Goal: Task Accomplishment & Management: Manage account settings

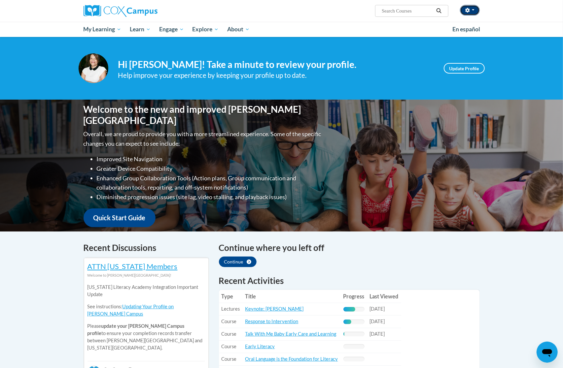
click at [473, 12] on button "button" at bounding box center [470, 10] width 20 height 11
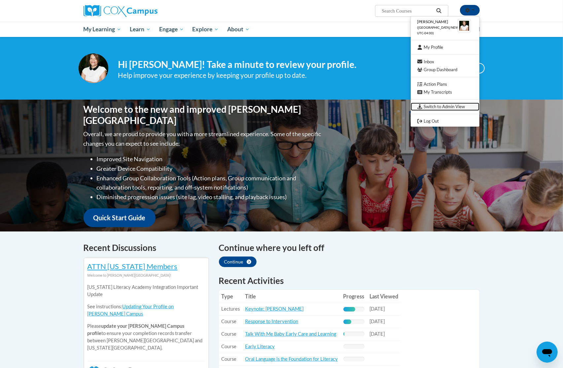
click at [425, 108] on link "Switch to Admin View" at bounding box center [445, 107] width 69 height 8
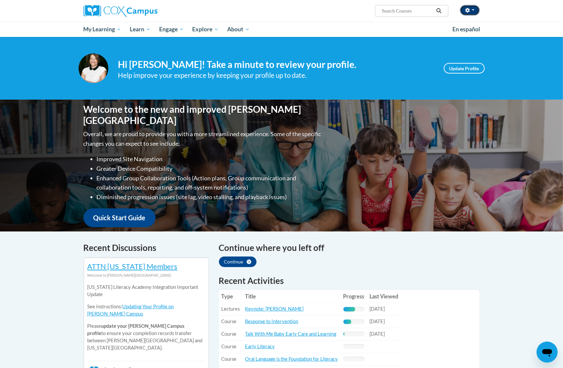
click at [475, 10] on button "button" at bounding box center [470, 10] width 20 height 11
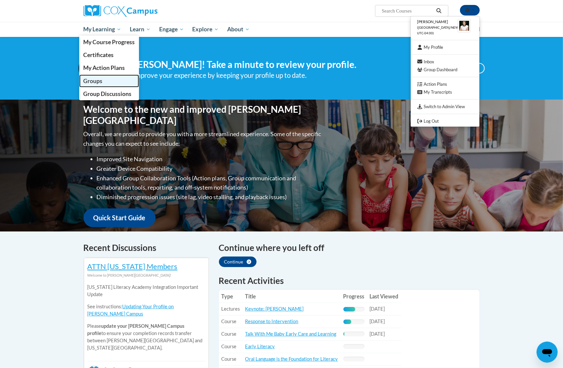
click at [96, 81] on span "Groups" at bounding box center [92, 81] width 19 height 7
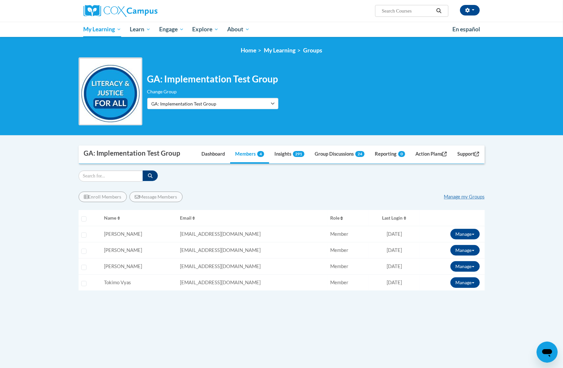
click at [211, 96] on div "Change Group DECAL RPK STP Transition Coaches 2022 GA: APS-Dunbar Elementary GA…" at bounding box center [212, 98] width 131 height 21
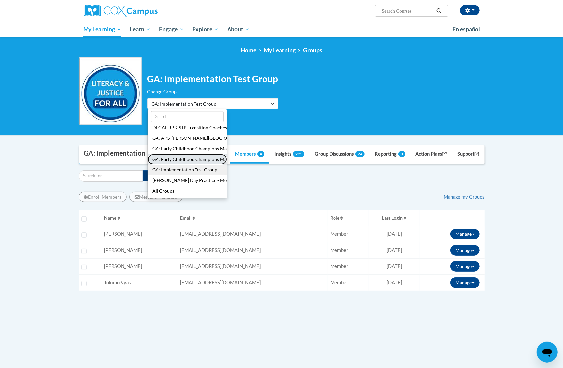
click at [199, 156] on button "GA: Early Childhood Champions Mayorʹs Early Literacy Award - Preschool/Pre-K" at bounding box center [187, 159] width 79 height 11
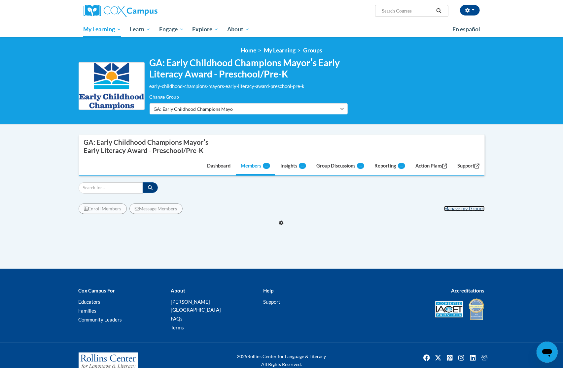
click at [464, 209] on link "Manage my Groups" at bounding box center [464, 209] width 41 height 6
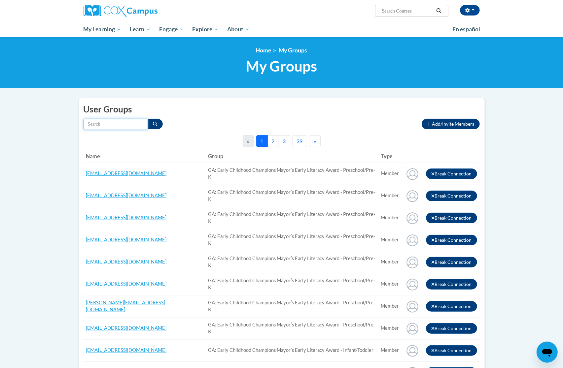
click at [123, 123] on input "Search by name" at bounding box center [115, 124] width 64 height 11
paste input "nyimawilliams@gmail.com"
click at [534, 55] on div "<en>Home</en><fr>Accueil</fr><de>Zuhause</de><it>Casa</it><es>Casa</es><pt>Casa…" at bounding box center [281, 62] width 563 height 51
click at [117, 125] on input "nyimawilliams@gmail.com" at bounding box center [115, 124] width 64 height 11
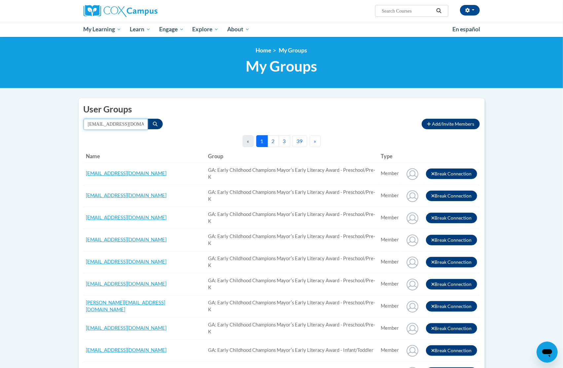
click at [117, 124] on input "nyimawilliams@gmail.com" at bounding box center [115, 124] width 64 height 11
paste input "Nyimaw@ymcaatlanta.org"
type input "Nyimaw@ymcaatlanta.org"
click at [156, 123] on icon "Search" at bounding box center [155, 124] width 5 height 5
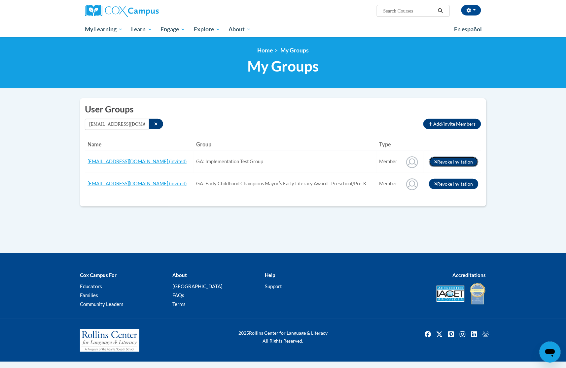
click at [464, 160] on button "Revoke Invitation" at bounding box center [454, 162] width 50 height 11
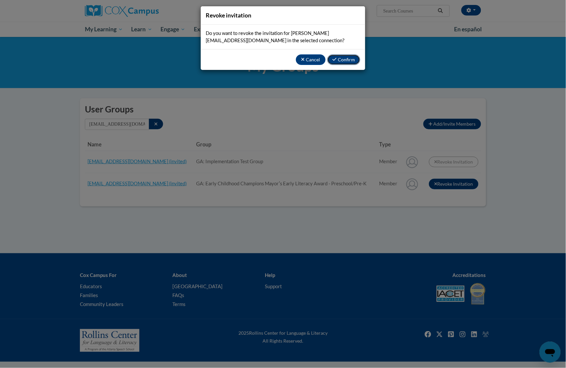
click at [341, 58] on button "Confirm" at bounding box center [343, 59] width 33 height 11
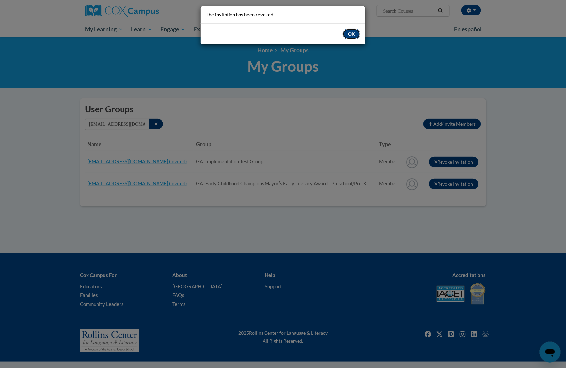
click at [356, 36] on button "OK" at bounding box center [351, 34] width 17 height 11
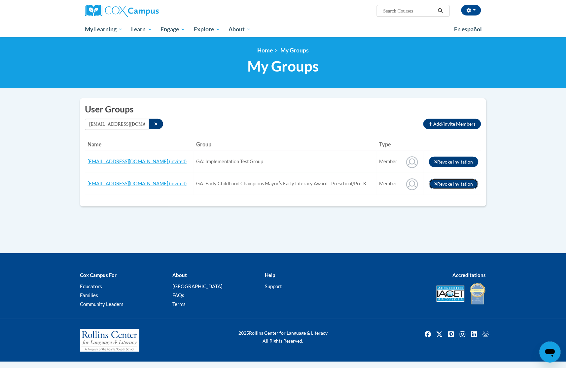
click at [464, 184] on button "Revoke Invitation" at bounding box center [454, 184] width 50 height 11
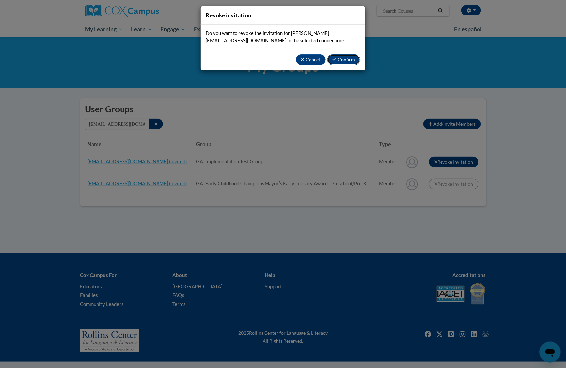
click at [339, 58] on button "Confirm" at bounding box center [343, 59] width 33 height 11
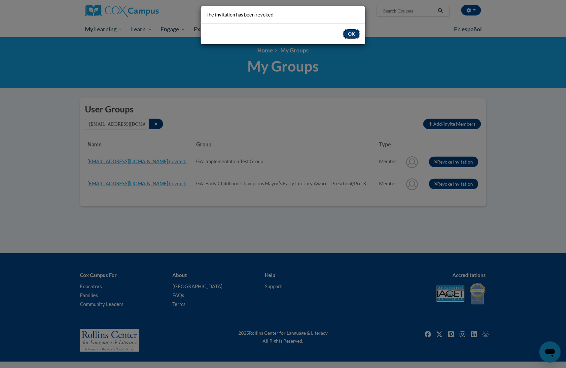
click at [353, 33] on button "OK" at bounding box center [351, 34] width 17 height 11
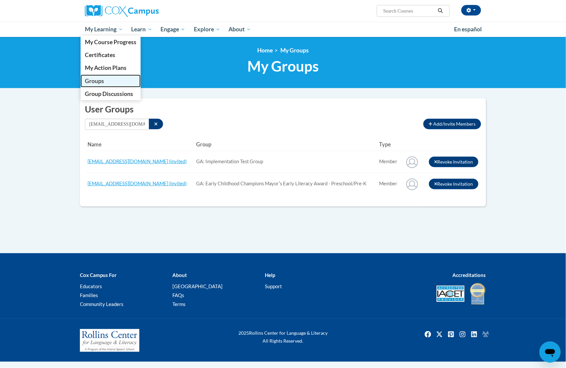
click at [99, 78] on span "Groups" at bounding box center [94, 81] width 19 height 7
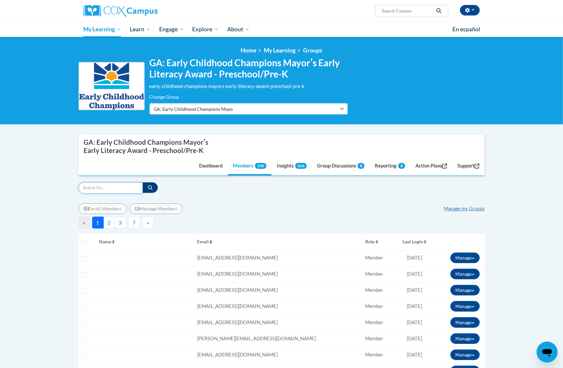
click at [96, 186] on input "Search" at bounding box center [111, 187] width 64 height 11
paste input "Nyimaw@ymcaatlanta.org"
type input "Nyimaw@ymcaatlanta.org"
click at [152, 189] on icon "button" at bounding box center [150, 187] width 5 height 5
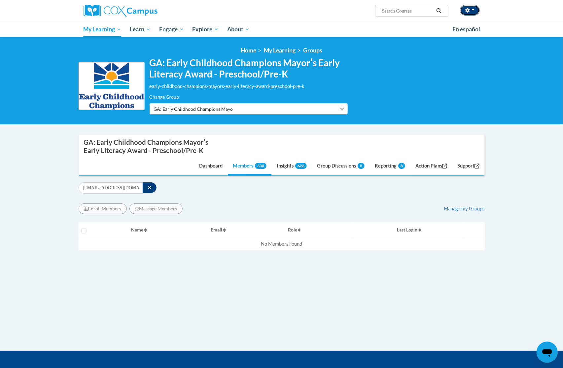
click at [467, 9] on icon "button" at bounding box center [467, 10] width 4 height 5
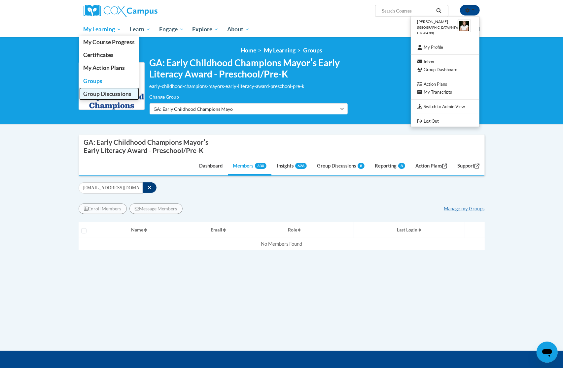
click at [115, 93] on span "Group Discussions" at bounding box center [107, 93] width 48 height 7
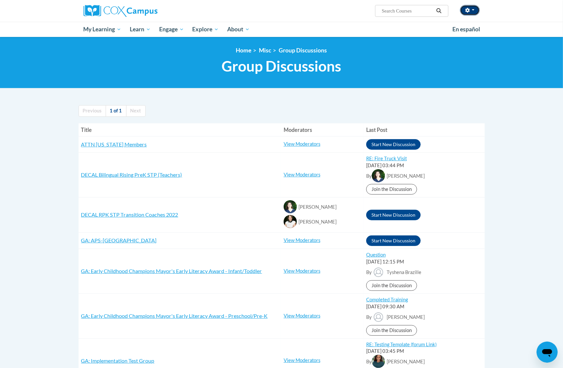
click at [472, 12] on button "button" at bounding box center [470, 10] width 20 height 11
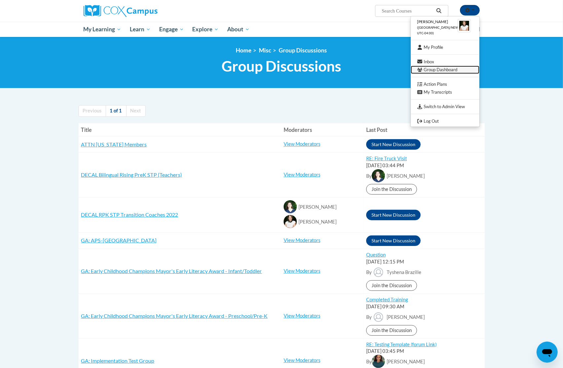
click at [449, 71] on link "Group Dashboard" at bounding box center [445, 70] width 69 height 8
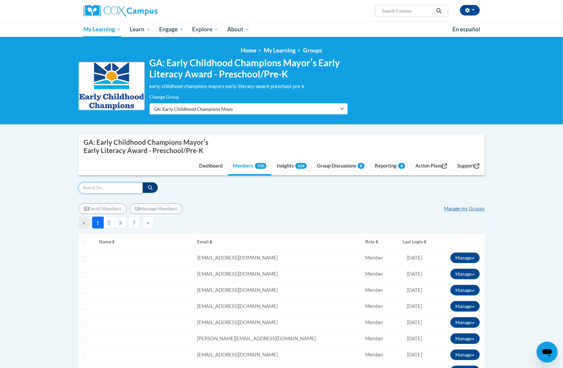
click at [128, 187] on input "Search" at bounding box center [111, 187] width 64 height 11
paste input "[EMAIL_ADDRESS][DOMAIN_NAME]"
type input "Nyimaw@ymcaatlanta.org"
click at [151, 189] on icon "button" at bounding box center [150, 187] width 5 height 5
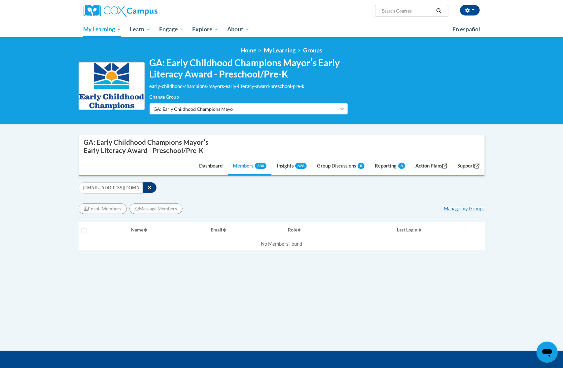
click at [455, 205] on div "Enroll Members Message Members Manage my Groups" at bounding box center [282, 209] width 406 height 11
click at [457, 209] on link "Manage my Groups" at bounding box center [464, 209] width 41 height 6
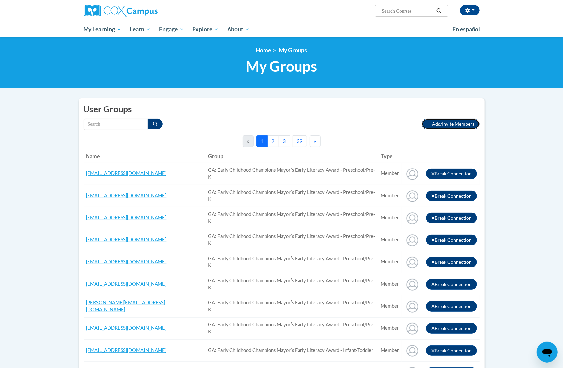
click at [439, 122] on span "Add/Invite Members" at bounding box center [453, 124] width 42 height 6
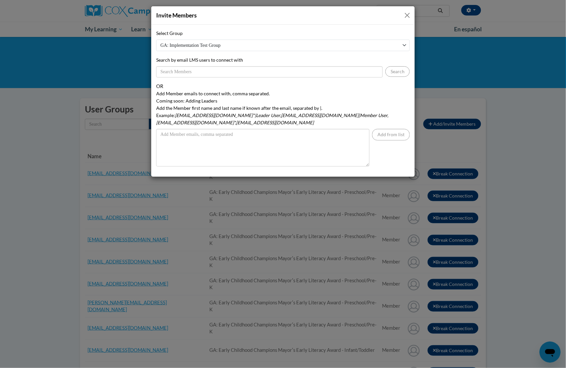
click at [254, 43] on select "GA: Implementation Test Group DECAL RPK STP Transition Coaches 2022 [GEOGRAPHIC…" at bounding box center [282, 46] width 253 height 12
click at [156, 40] on select "GA: Implementation Test Group DECAL RPK STP Transition Coaches 2022 [GEOGRAPHIC…" at bounding box center [282, 46] width 253 height 12
click at [268, 48] on select "GA: Implementation Test Group DECAL RPK STP Transition Coaches 2022 GA: Early C…" at bounding box center [282, 46] width 253 height 12
select select "11908610-0000-0000-0000-000000000000"
click at [156, 40] on select "GA: Implementation Test Group DECAL RPK STP Transition Coaches 2022 GA: Early C…" at bounding box center [282, 46] width 253 height 12
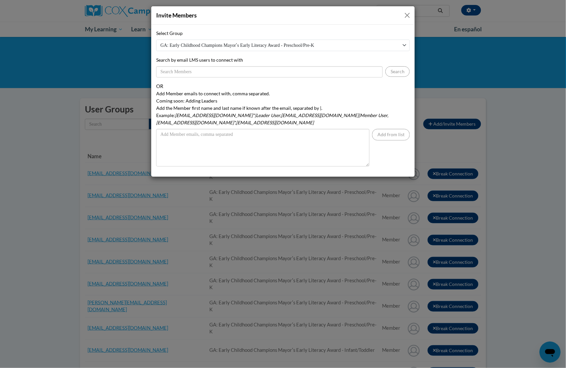
click at [269, 64] on div "Select Group GA: Implementation Test Group DECAL RPK STP Transition Coaches 202…" at bounding box center [282, 54] width 253 height 48
click at [271, 70] on input "Search by email LMS users to connect with" at bounding box center [269, 71] width 226 height 11
paste input "[EMAIL_ADDRESS][DOMAIN_NAME]"
click at [391, 73] on button "Search" at bounding box center [397, 71] width 24 height 11
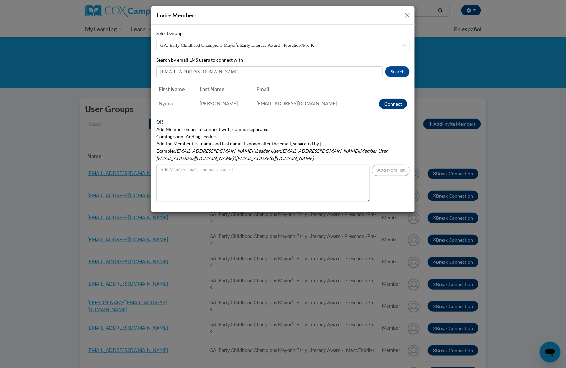
click at [548, 197] on div "Invite Members Select Group GA: Implementation Test Group DECAL RPK STP Transit…" at bounding box center [283, 184] width 566 height 368
click at [286, 70] on input "[EMAIL_ADDRESS][DOMAIN_NAME]" at bounding box center [269, 71] width 226 height 11
click at [286, 70] on input "Nyimaw@ymcaatlanta.org" at bounding box center [269, 71] width 226 height 11
paste input "nyimawilliams@gmail.com"
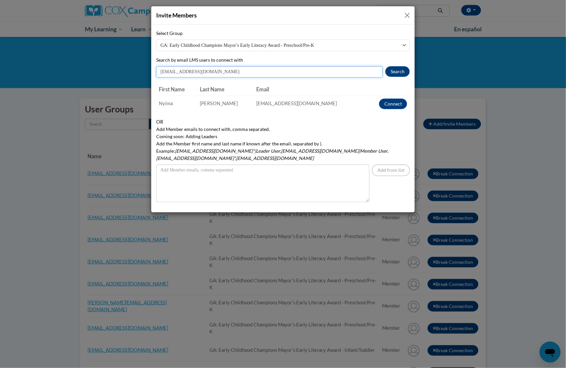
type input "nyimawilliams@gmail.com"
click at [392, 71] on button "Search" at bounding box center [397, 71] width 24 height 11
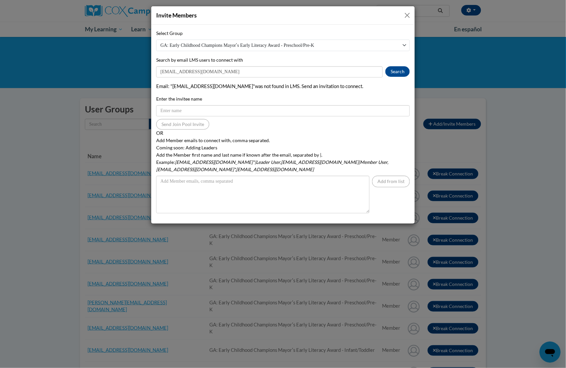
click at [405, 15] on button "Close" at bounding box center [407, 15] width 8 height 8
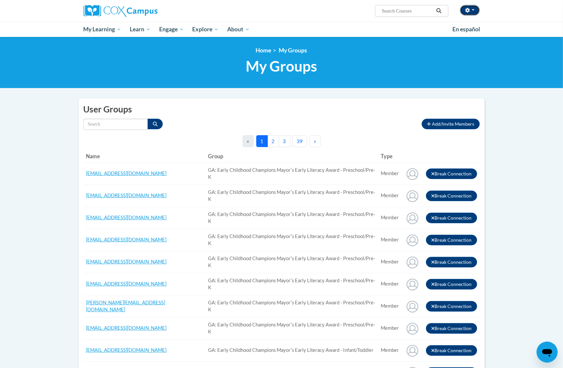
click at [468, 11] on icon "button" at bounding box center [467, 10] width 4 height 5
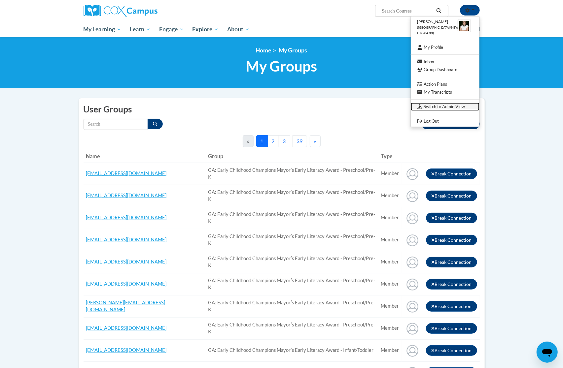
click at [441, 106] on link "Switch to Admin View" at bounding box center [445, 107] width 69 height 8
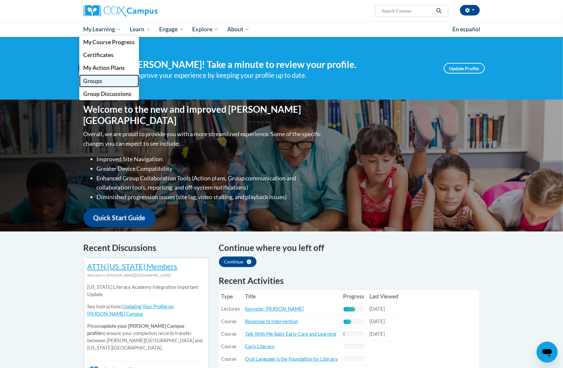
click at [101, 80] on span "Groups" at bounding box center [92, 81] width 19 height 7
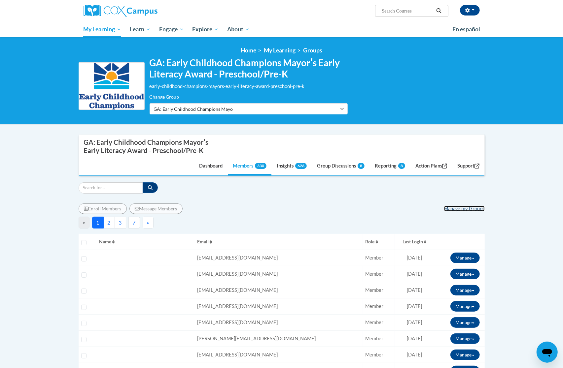
click at [460, 209] on link "Manage my Groups" at bounding box center [464, 209] width 41 height 6
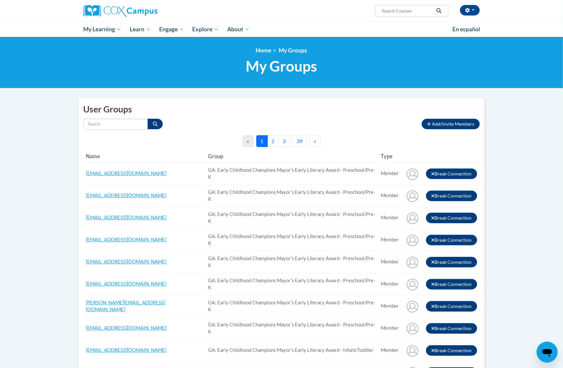
click at [110, 125] on input "Search by name" at bounding box center [115, 124] width 64 height 11
paste input "[EMAIL_ADDRESS][DOMAIN_NAME]"
type input "Nyimaw@ymcaatlanta.org"
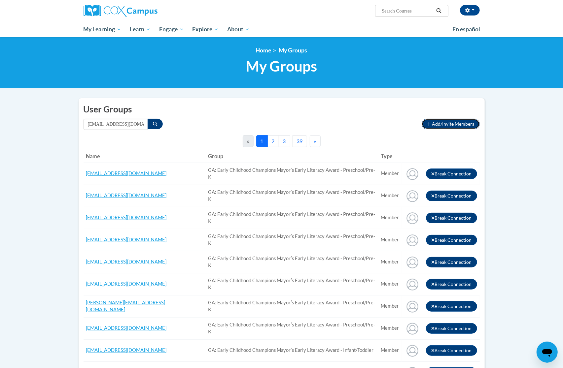
click at [433, 121] on span "Add/Invite Members" at bounding box center [453, 124] width 42 height 6
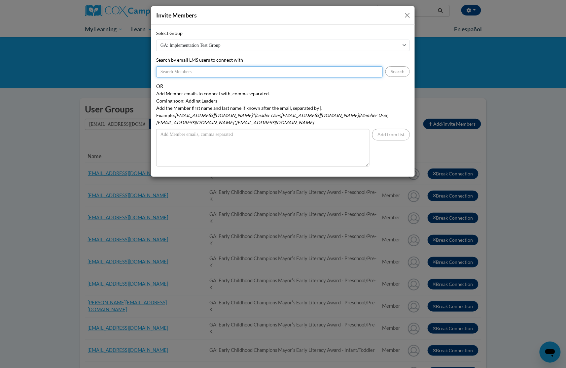
click at [197, 72] on input "Search by email LMS users to connect with" at bounding box center [269, 71] width 226 height 11
paste input "Nyimaw@ymcaatlanta.org"
type input "Nyimaw@ymcaatlanta.org"
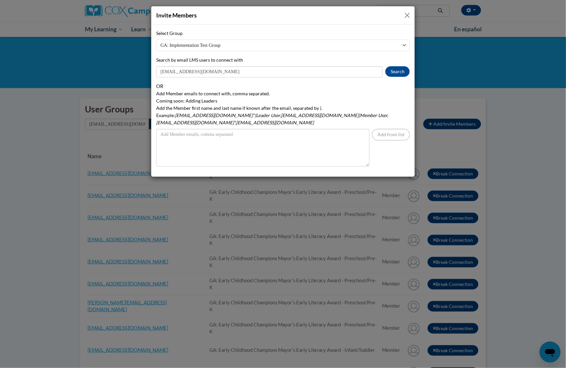
click at [340, 44] on select "GA: Implementation Test Group DECAL RPK STP Transition Coaches 2022 [GEOGRAPHIC…" at bounding box center [282, 46] width 253 height 12
select select "11908610-0000-0000-0000-000000000000"
click at [156, 40] on select "GA: Implementation Test Group DECAL RPK STP Transition Coaches 2022 GA: Early C…" at bounding box center [282, 46] width 253 height 12
click at [388, 72] on button "Search" at bounding box center [397, 71] width 24 height 11
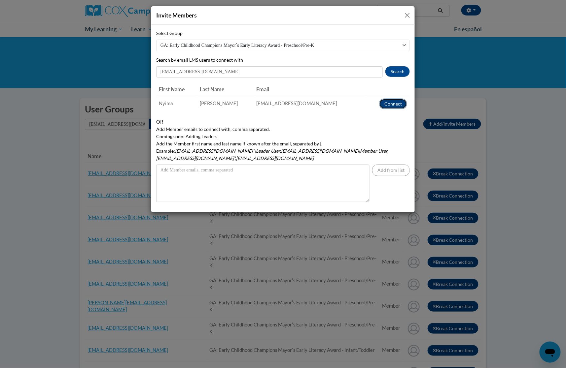
click at [390, 100] on button "Connect" at bounding box center [393, 104] width 28 height 11
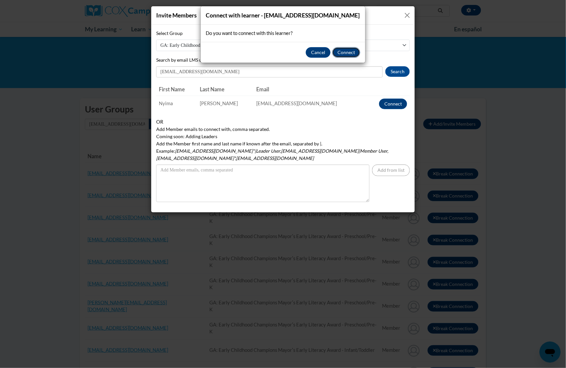
click at [345, 56] on button "Connect" at bounding box center [346, 52] width 28 height 11
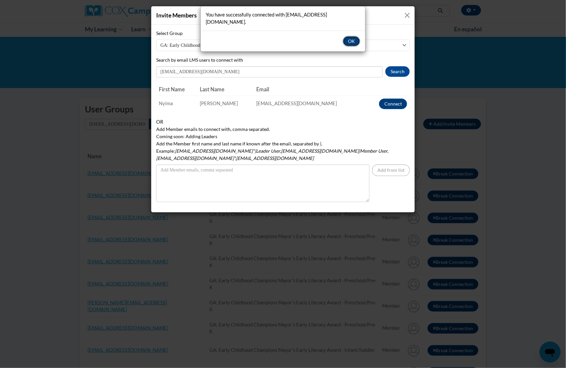
click at [345, 36] on button "OK" at bounding box center [351, 41] width 17 height 11
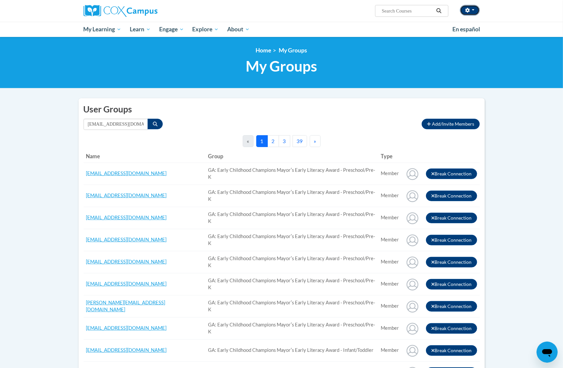
click at [468, 9] on icon "button" at bounding box center [467, 10] width 4 height 5
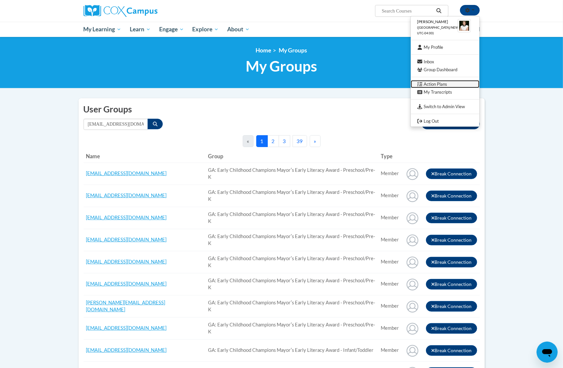
click at [447, 83] on link "Action Plans" at bounding box center [445, 84] width 69 height 8
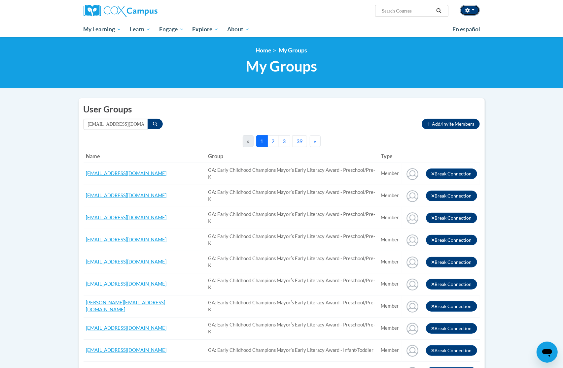
click at [469, 13] on button "button" at bounding box center [470, 10] width 20 height 11
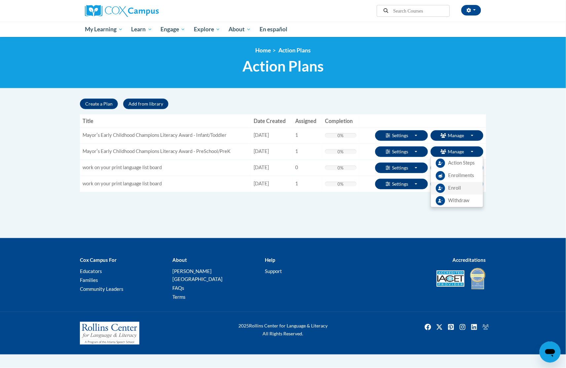
click at [454, 185] on span "Enroll" at bounding box center [454, 188] width 13 height 7
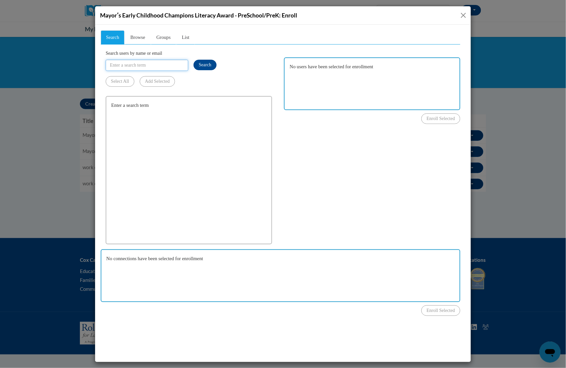
click at [170, 61] on input "Search users by name or email" at bounding box center [146, 64] width 83 height 11
type input "[EMAIL_ADDRESS][DOMAIN_NAME]"
click at [206, 62] on span "Search" at bounding box center [204, 64] width 13 height 5
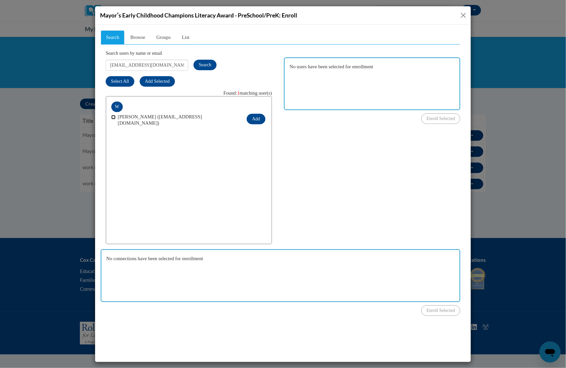
click at [114, 115] on input "checkbox" at bounding box center [113, 117] width 4 height 4
checkbox input "true"
click at [254, 115] on button "Add" at bounding box center [255, 119] width 18 height 11
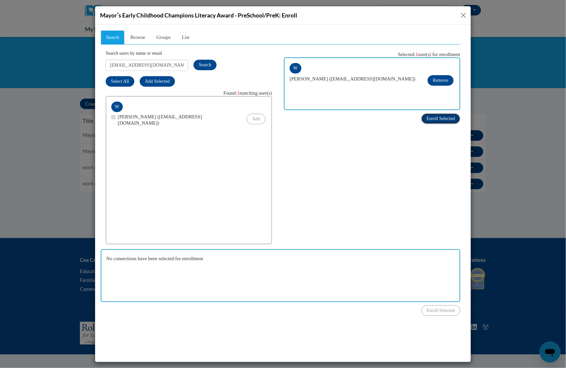
click at [442, 119] on span "Enroll Selected" at bounding box center [440, 118] width 28 height 5
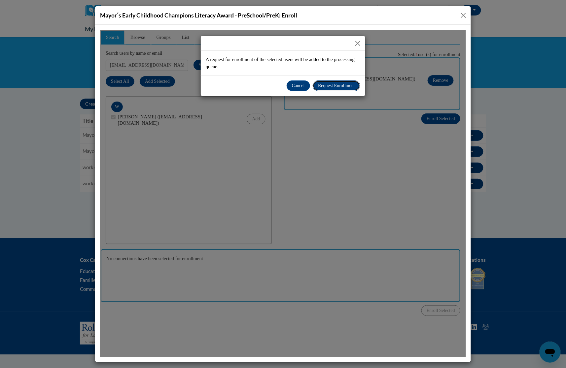
click at [357, 88] on button "Request Enrollment" at bounding box center [336, 85] width 48 height 11
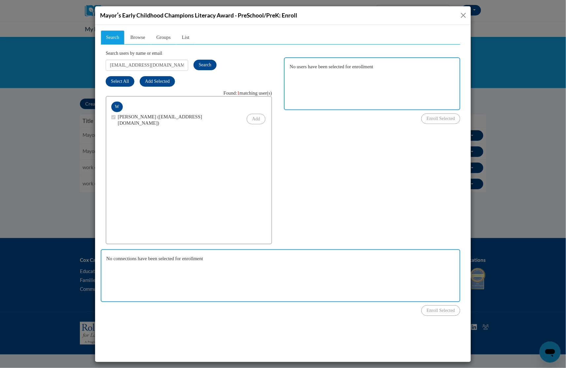
click at [461, 16] on button "Close" at bounding box center [463, 15] width 8 height 8
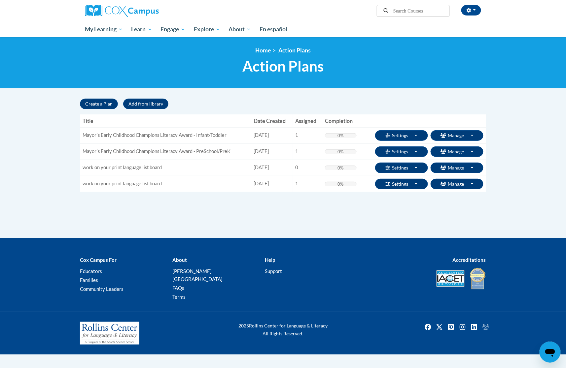
click at [509, 157] on body "Trina Heath (America/New_York UTC-04:00) My Profile Inbox Group Dashboard Actio…" at bounding box center [283, 184] width 566 height 368
drag, startPoint x: 510, startPoint y: 109, endPoint x: 481, endPoint y: 90, distance: 34.3
click at [510, 109] on body "Trina Heath (America/New_York UTC-04:00) My Profile Inbox Group Dashboard Actio…" at bounding box center [283, 184] width 566 height 368
click at [509, 132] on body "Trina Heath (America/New_York UTC-04:00) My Profile Inbox Group Dashboard Actio…" at bounding box center [283, 184] width 566 height 368
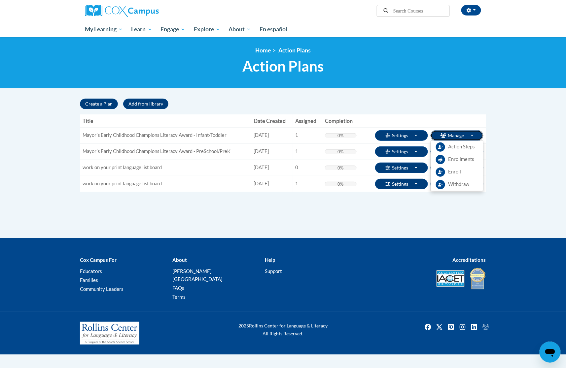
click at [444, 134] on icon "button" at bounding box center [443, 135] width 6 height 5
click at [455, 176] on span "Enroll" at bounding box center [454, 172] width 13 height 7
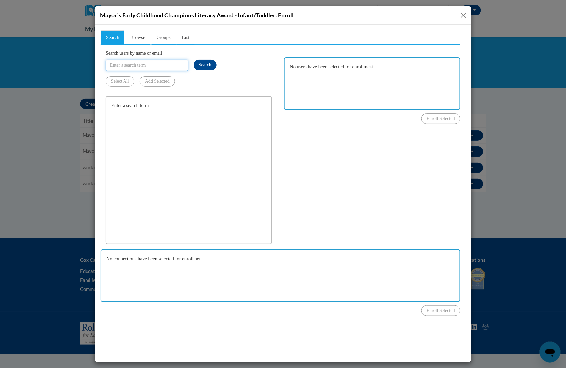
drag, startPoint x: 139, startPoint y: 66, endPoint x: 153, endPoint y: 66, distance: 13.5
click at [139, 66] on input "Search users by name or email" at bounding box center [146, 64] width 83 height 11
paste input "[PERSON_NAME][EMAIL_ADDRESS][DOMAIN_NAME]"
type input "[PERSON_NAME][EMAIL_ADDRESS][DOMAIN_NAME]"
click at [200, 64] on span "Search" at bounding box center [204, 64] width 13 height 5
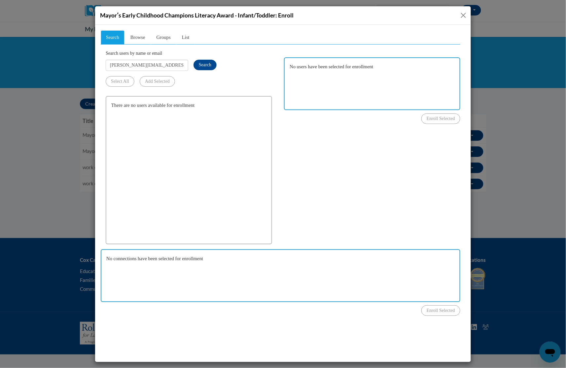
click at [465, 13] on button "Close" at bounding box center [463, 15] width 8 height 8
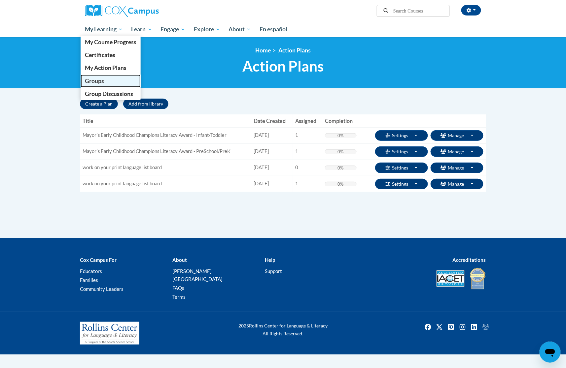
click at [106, 81] on link "Groups" at bounding box center [111, 81] width 60 height 13
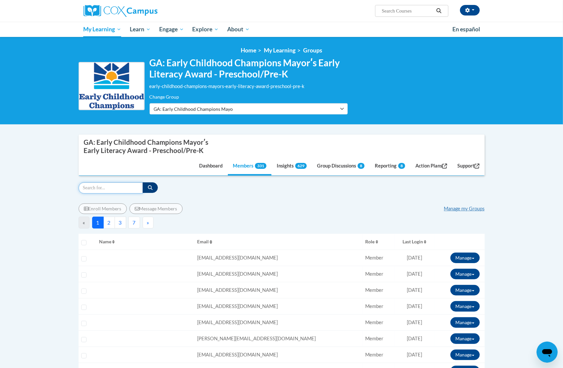
drag, startPoint x: 127, startPoint y: 189, endPoint x: 147, endPoint y: 189, distance: 20.1
click at [127, 189] on input "Search" at bounding box center [111, 187] width 64 height 11
paste input "[PERSON_NAME][EMAIL_ADDRESS][DOMAIN_NAME]"
type input "[PERSON_NAME][EMAIL_ADDRESS][DOMAIN_NAME]"
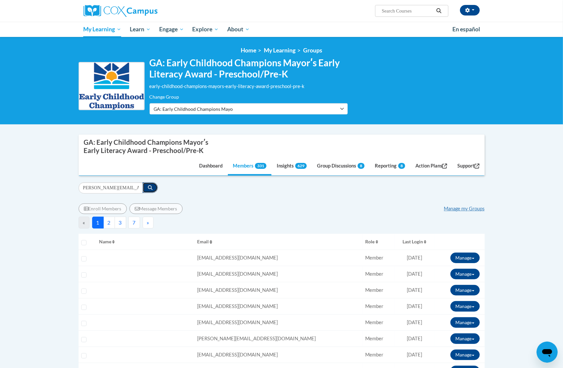
click at [148, 189] on icon "button" at bounding box center [150, 187] width 5 height 5
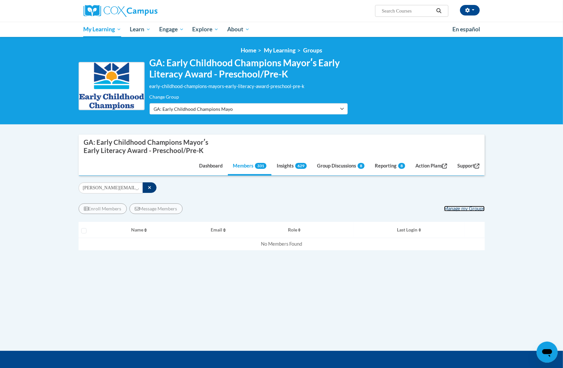
click at [449, 211] on link "Manage my Groups" at bounding box center [464, 209] width 41 height 6
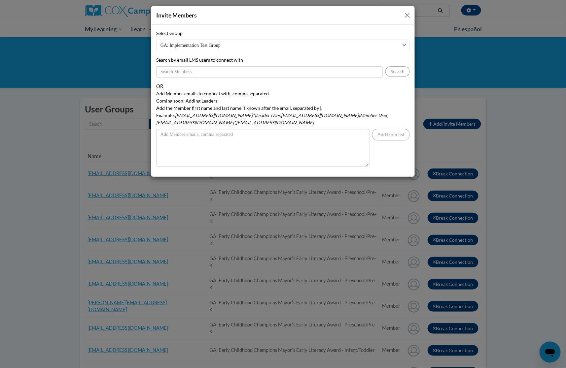
drag, startPoint x: 231, startPoint y: 47, endPoint x: 232, endPoint y: 50, distance: 3.7
click at [231, 47] on select "GA: Implementation Test Group DECAL RPK STP Transition Coaches 2022 [GEOGRAPHIC…" at bounding box center [282, 46] width 253 height 12
select select "11908610-0000-0000-0000-000000000000"
click at [156, 40] on select "GA: Implementation Test Group DECAL RPK STP Transition Coaches 2022 [GEOGRAPHIC…" at bounding box center [282, 46] width 253 height 12
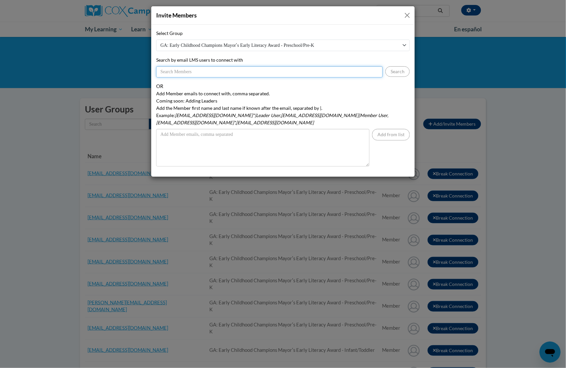
drag, startPoint x: 241, startPoint y: 76, endPoint x: 250, endPoint y: 76, distance: 9.2
click at [241, 76] on input "Search by email LMS users to connect with" at bounding box center [269, 71] width 226 height 11
paste input "[PERSON_NAME][EMAIL_ADDRESS][DOMAIN_NAME]"
type input "[PERSON_NAME][EMAIL_ADDRESS][DOMAIN_NAME]"
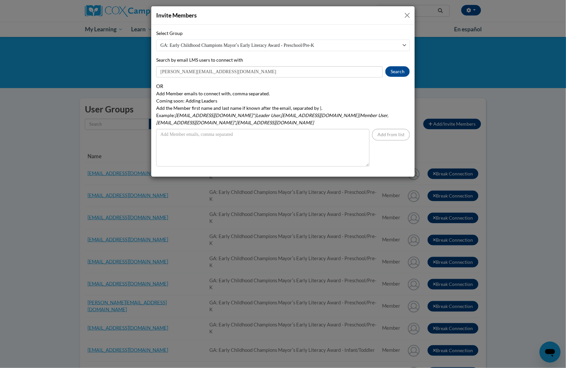
click at [385, 75] on div "[PERSON_NAME][EMAIL_ADDRESS][DOMAIN_NAME] Search" at bounding box center [282, 71] width 253 height 11
click at [401, 69] on button "Search" at bounding box center [397, 71] width 24 height 11
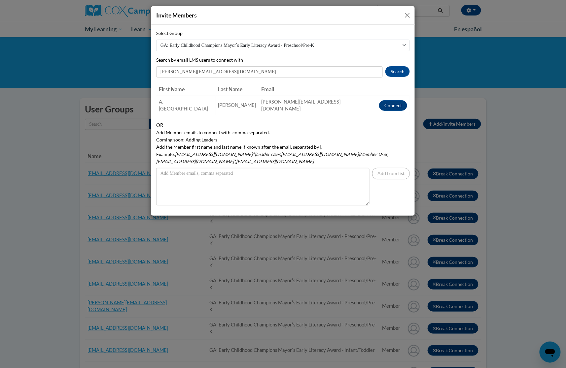
drag, startPoint x: 535, startPoint y: 83, endPoint x: 487, endPoint y: 84, distance: 47.9
click at [535, 83] on div "Invite Members Select Group GA: Implementation Test Group DECAL RPK STP Transit…" at bounding box center [283, 184] width 566 height 368
click at [364, 45] on select "GA: Implementation Test Group DECAL RPK STP Transition Coaches 2022 GA: Early C…" at bounding box center [282, 46] width 253 height 12
select select "11908590-0000-0000-0000-000000000000"
click at [156, 40] on select "GA: Implementation Test Group DECAL RPK STP Transition Coaches 2022 GA: Early C…" at bounding box center [282, 46] width 253 height 12
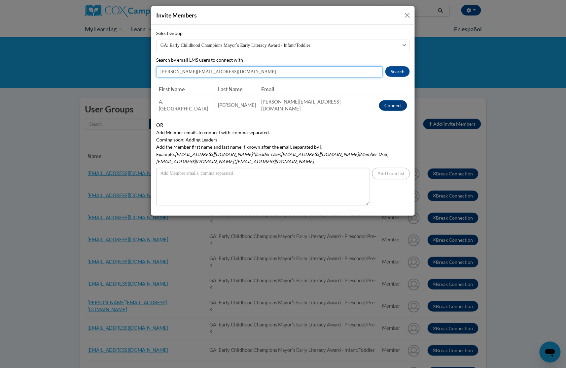
click at [326, 70] on input "[PERSON_NAME][EMAIL_ADDRESS][DOMAIN_NAME]" at bounding box center [269, 71] width 226 height 11
click at [391, 72] on button "Search" at bounding box center [397, 71] width 24 height 11
click at [387, 102] on button "Connect" at bounding box center [393, 105] width 28 height 11
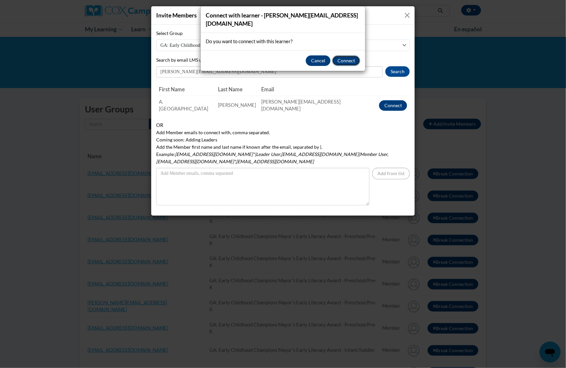
click at [340, 55] on button "Connect" at bounding box center [346, 60] width 28 height 11
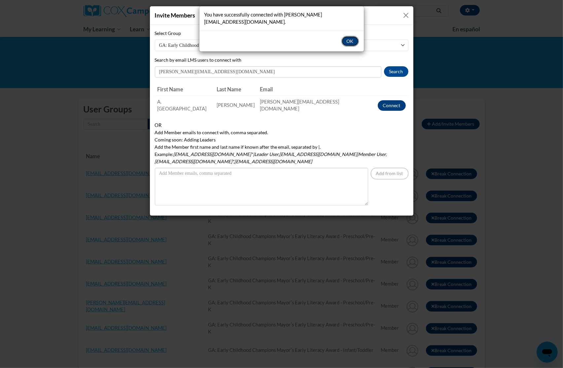
click at [353, 36] on button "OK" at bounding box center [349, 41] width 17 height 11
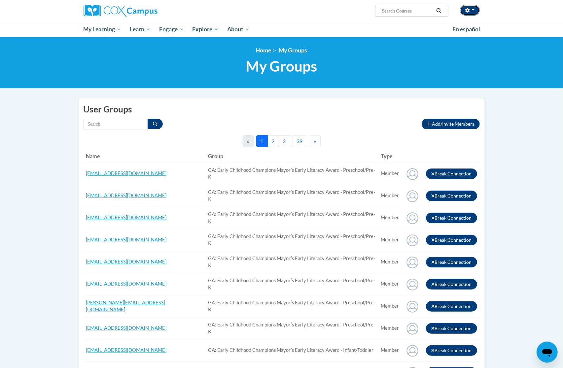
click at [469, 7] on button "button" at bounding box center [470, 10] width 20 height 11
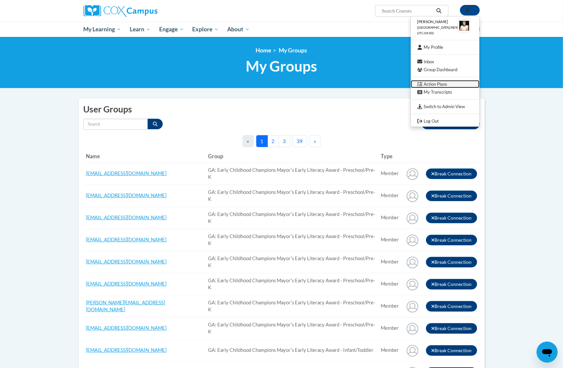
click at [442, 85] on link "Action Plans" at bounding box center [445, 84] width 69 height 8
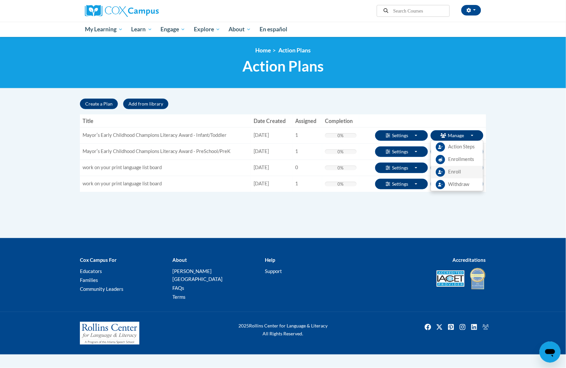
click at [455, 176] on span "Enroll" at bounding box center [454, 172] width 13 height 7
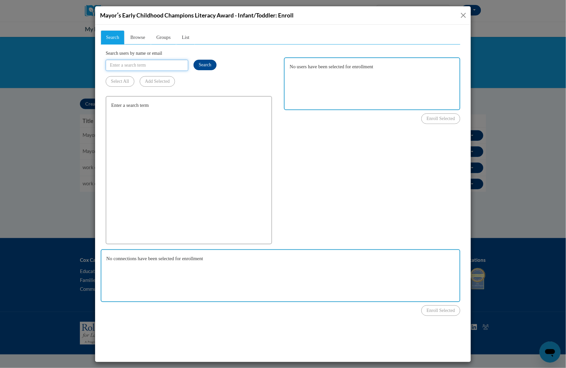
click at [156, 67] on input "Search users by name or email" at bounding box center [146, 64] width 83 height 11
type input "[PERSON_NAME][EMAIL_ADDRESS][DOMAIN_NAME]"
click at [211, 68] on button "Search" at bounding box center [204, 64] width 23 height 11
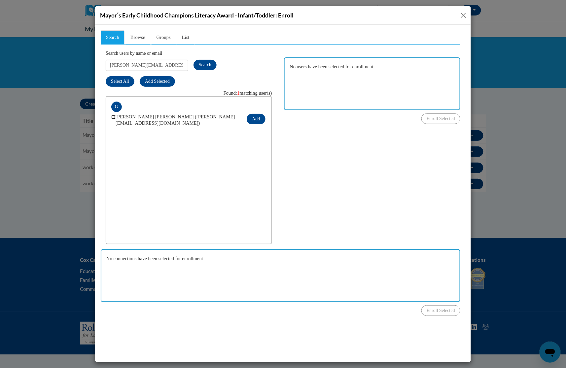
click at [113, 115] on input "checkbox" at bounding box center [113, 117] width 4 height 4
checkbox input "true"
click at [257, 114] on button "Add" at bounding box center [255, 119] width 18 height 11
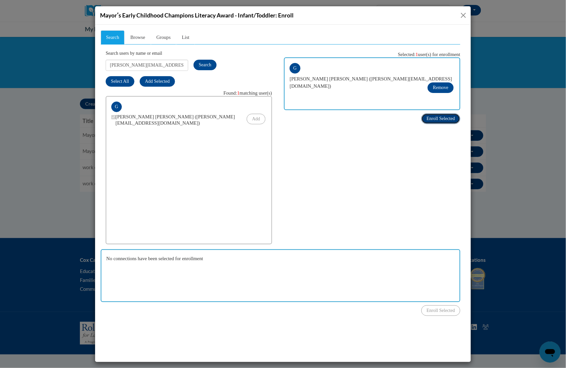
click at [428, 118] on span "Enroll Selected" at bounding box center [440, 118] width 28 height 5
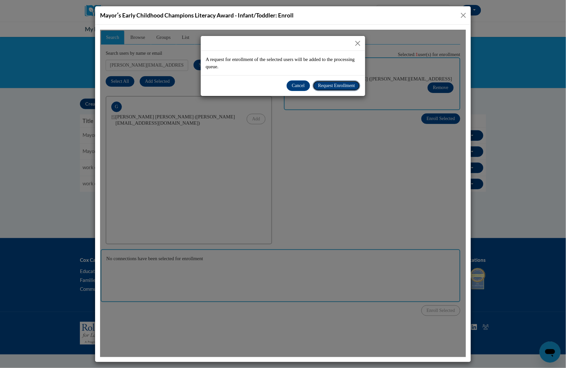
click at [344, 83] on span "Request Enrollment" at bounding box center [335, 85] width 37 height 5
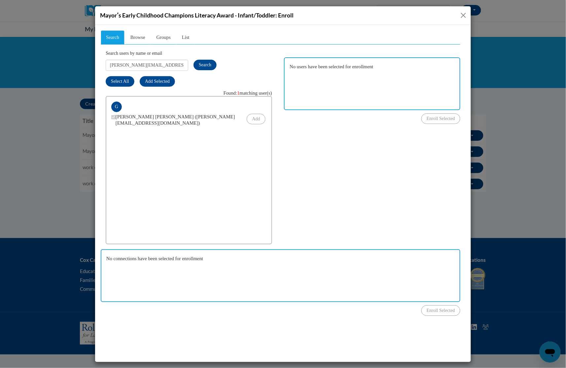
click at [462, 17] on button "Close" at bounding box center [463, 15] width 8 height 8
